Goal: Task Accomplishment & Management: Complete application form

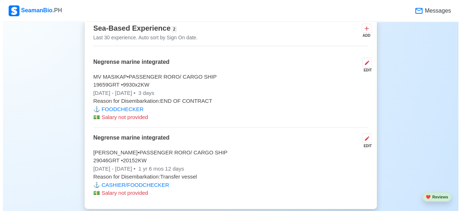
scroll to position [1312, 0]
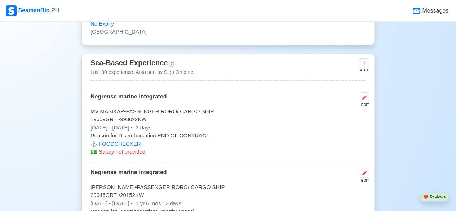
click at [365, 102] on div "EDIT" at bounding box center [363, 104] width 12 height 5
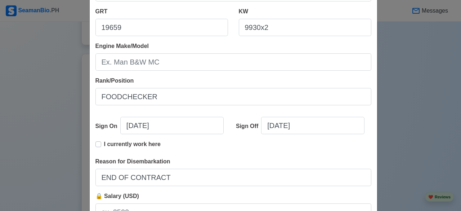
scroll to position [142, 0]
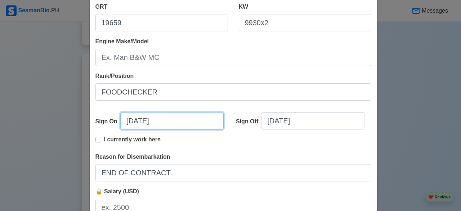
select select "****"
select select "******"
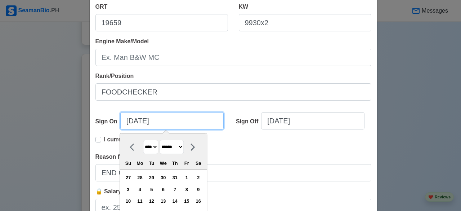
click at [130, 118] on input "[DATE]" at bounding box center [171, 120] width 103 height 17
type input "[DATE]"
select select "*****"
type input "[DATE]"
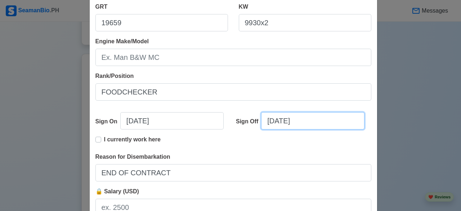
select select "****"
select select "******"
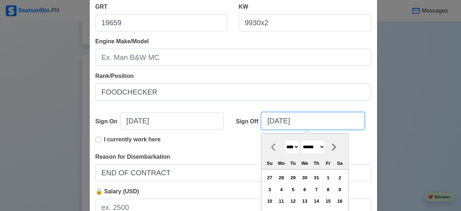
click at [273, 119] on input "[DATE]" at bounding box center [312, 120] width 103 height 17
type input "[DATE]"
select select "****"
click at [282, 119] on input "[DATE]" at bounding box center [312, 120] width 103 height 17
type input "[DATE]"
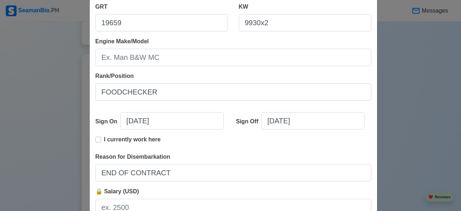
click at [387, 139] on div "Edit Experience Shipping Agency Negrense marine integrated Vessel Name MV MASIK…" at bounding box center [230, 105] width 461 height 211
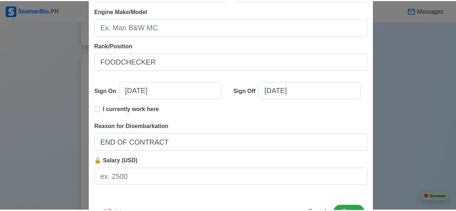
scroll to position [199, 0]
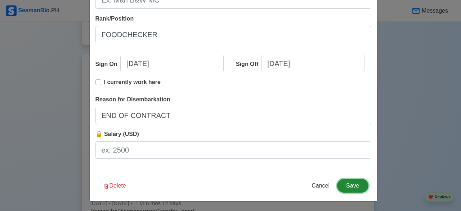
click at [357, 188] on button "Save" at bounding box center [352, 186] width 31 height 14
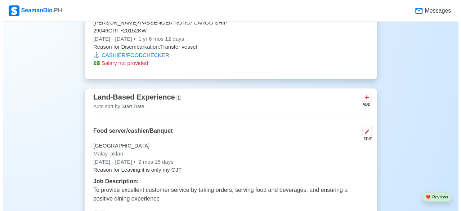
scroll to position [1481, 0]
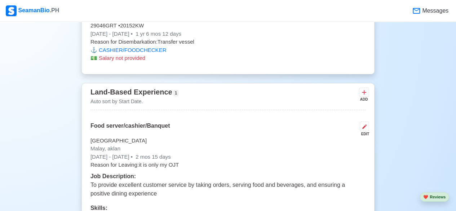
click at [366, 131] on div "EDIT" at bounding box center [363, 133] width 12 height 5
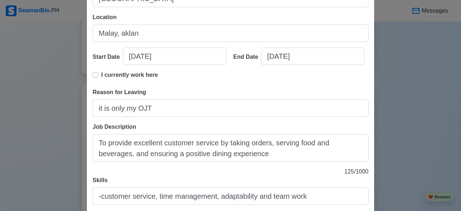
scroll to position [97, 0]
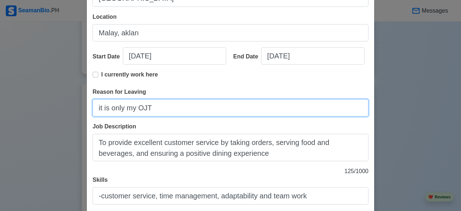
drag, startPoint x: 155, startPoint y: 108, endPoint x: 68, endPoint y: 119, distance: 87.9
click at [68, 119] on div "Edit Land-Based Experience Title Food server/cashier/Banquet Company Name Moven…" at bounding box center [230, 105] width 461 height 211
type input "o"
type input "ON THE JOB TRAINING"
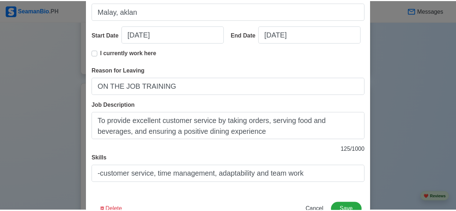
scroll to position [143, 0]
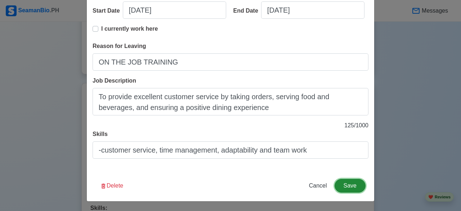
click at [352, 188] on button "Save" at bounding box center [350, 186] width 31 height 14
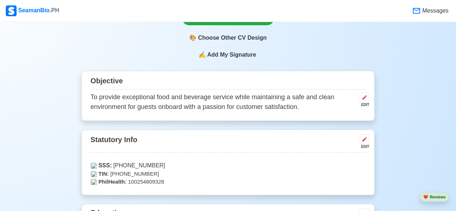
scroll to position [254, 0]
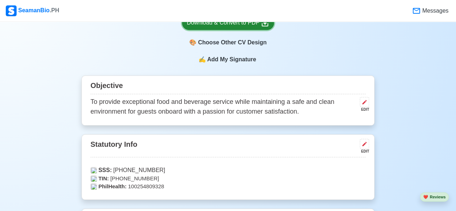
click at [263, 30] on link "Download & Convert to PDF" at bounding box center [228, 23] width 92 height 14
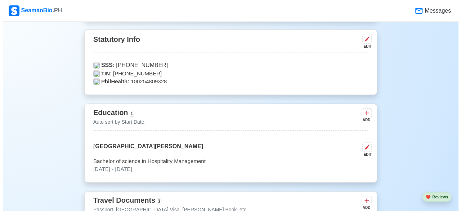
scroll to position [364, 0]
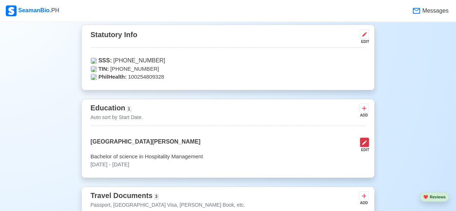
click at [364, 143] on icon at bounding box center [364, 142] width 6 height 6
select select "July"
select select "2020"
select select "May"
select select "2023"
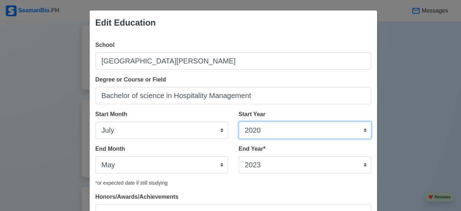
click at [272, 129] on select "2025 2024 2023 2022 2021 2020 2019 2018 2017 2016 2015 2014 2013 2012 2011 2010…" at bounding box center [305, 129] width 133 height 17
select select "2019"
click at [239, 121] on select "2025 2024 2023 2022 2021 2020 2019 2018 2017 2016 2015 2014 2013 2012 2011 2010…" at bounding box center [305, 129] width 133 height 17
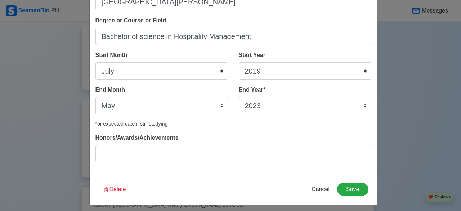
scroll to position [63, 0]
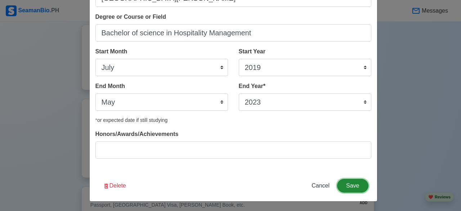
click at [351, 186] on button "Save" at bounding box center [352, 186] width 31 height 14
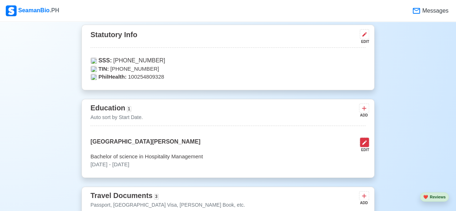
click at [366, 142] on icon at bounding box center [364, 142] width 6 height 6
select select "July"
select select "2019"
select select "May"
select select "2023"
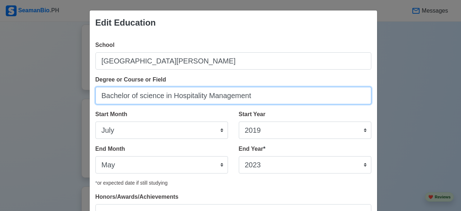
click at [139, 95] on input "Bachelor of science in Hospitality Management" at bounding box center [233, 95] width 276 height 17
type input "Bachelor of Science in Hospitality Management"
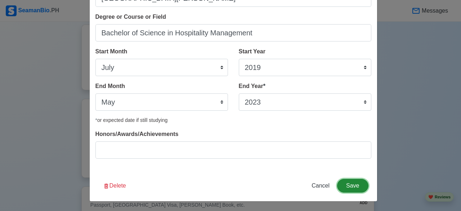
click at [348, 183] on button "Save" at bounding box center [352, 186] width 31 height 14
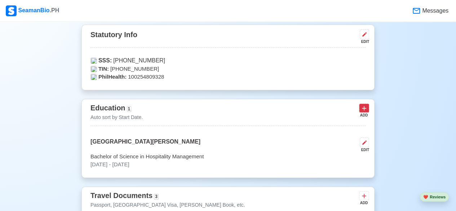
click at [363, 110] on icon at bounding box center [363, 107] width 7 height 7
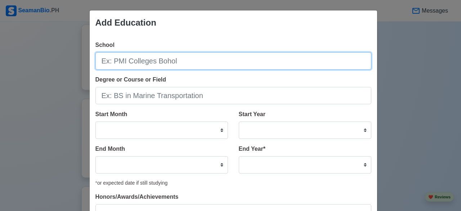
click at [164, 59] on input "School" at bounding box center [233, 60] width 276 height 17
type input "[GEOGRAPHIC_DATA][PERSON_NAME]"
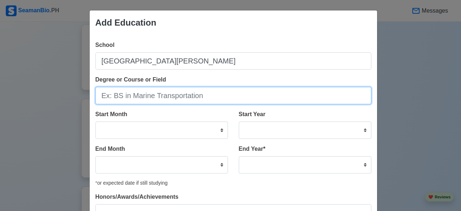
click at [156, 94] on input "Degree or Course or Field" at bounding box center [233, 95] width 276 height 17
click at [162, 97] on input "Accountancy and Bussines management" at bounding box center [233, 95] width 276 height 17
click at [189, 94] on input "Accountancy and Business management" at bounding box center [233, 95] width 276 height 17
type input "Accountancy and Business Management"
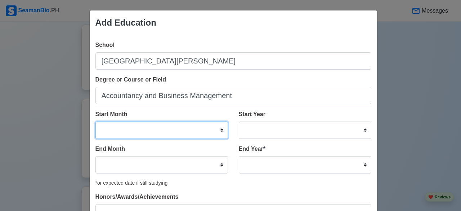
click at [190, 128] on select "January February March April May June July August September October November De…" at bounding box center [161, 129] width 133 height 17
select select "July"
click at [95, 121] on select "January February March April May June July August September October November De…" at bounding box center [161, 129] width 133 height 17
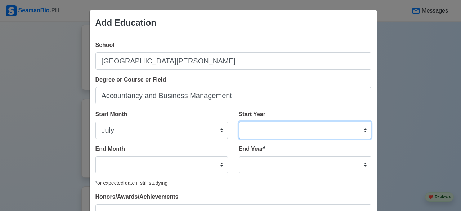
click at [282, 124] on select "2025 2024 2023 2022 2021 2020 2019 2018 2017 2016 2015 2014 2013 2012 2011 2010…" at bounding box center [305, 129] width 133 height 17
select select "2017"
click at [239, 121] on select "2025 2024 2023 2022 2021 2020 2019 2018 2017 2016 2015 2014 2013 2012 2011 2010…" at bounding box center [305, 129] width 133 height 17
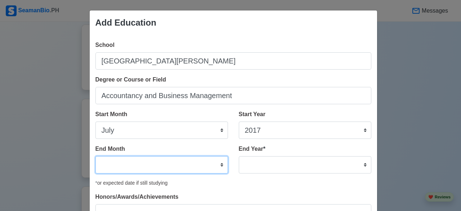
click at [177, 166] on select "January February March April May June July August September October November De…" at bounding box center [161, 164] width 133 height 17
select select "April"
click at [95, 156] on select "January February March April May June July August September October November De…" at bounding box center [161, 164] width 133 height 17
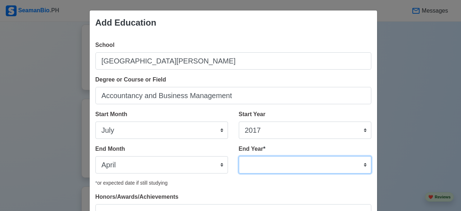
click at [267, 159] on select "2035 2034 2033 2032 2031 2030 2029 2028 2027 2026 2025 2024 2023 2022 2021 2020…" at bounding box center [305, 164] width 133 height 17
select select "2019"
click at [239, 156] on select "2035 2034 2033 2032 2031 2030 2029 2028 2027 2026 2025 2024 2023 2022 2021 2020…" at bounding box center [305, 164] width 133 height 17
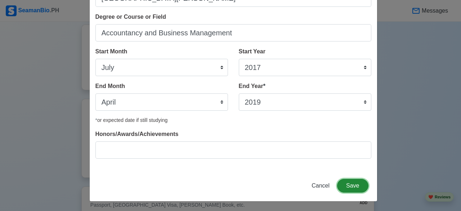
click at [361, 187] on button "Save" at bounding box center [352, 186] width 31 height 14
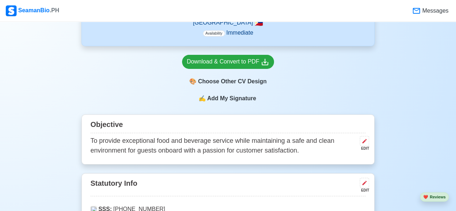
scroll to position [183, 0]
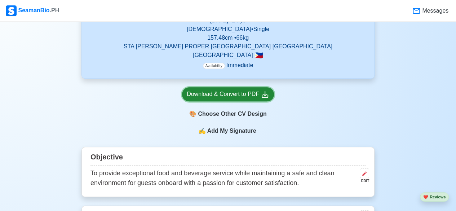
click at [228, 98] on div "Download & Convert to PDF" at bounding box center [228, 94] width 82 height 9
